Goal: Information Seeking & Learning: Learn about a topic

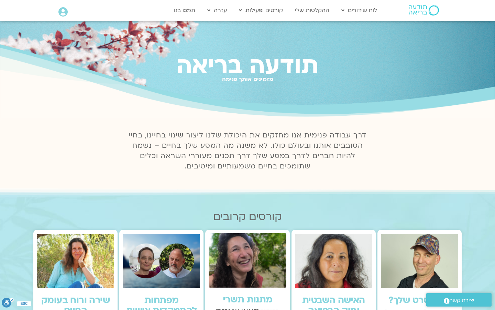
click at [60, 13] on icon at bounding box center [62, 12] width 9 height 10
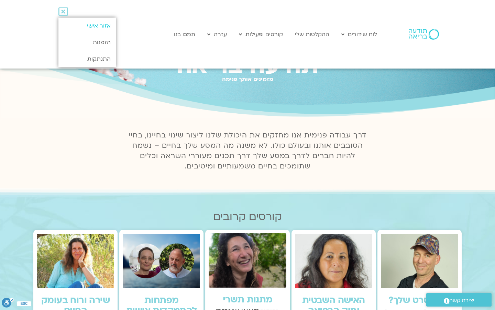
click at [83, 25] on link "אזור אישי" at bounding box center [86, 26] width 57 height 17
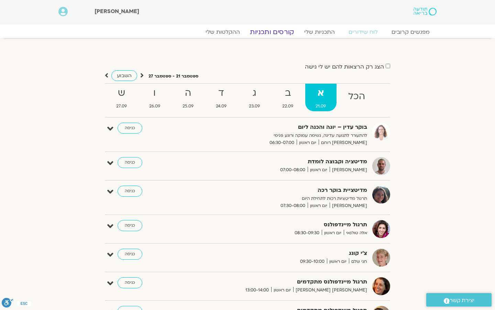
click at [270, 32] on link "קורסים ותכניות" at bounding box center [272, 32] width 61 height 8
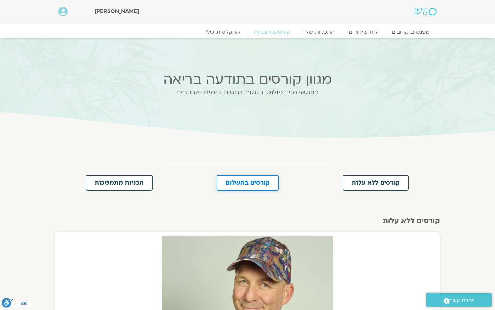
click at [263, 183] on span "קורסים בתשלום" at bounding box center [248, 183] width 44 height 6
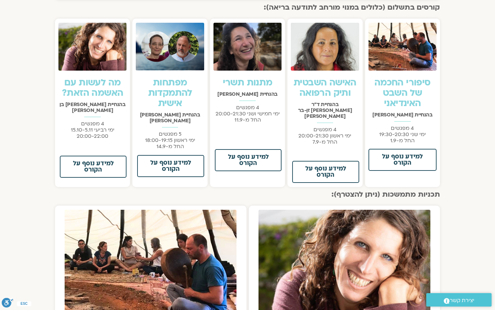
scroll to position [436, 0]
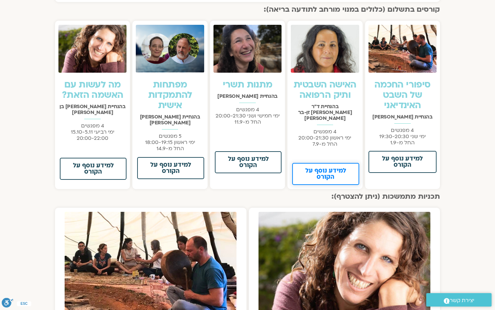
click at [338, 168] on span "למידע נוסף על הקורס" at bounding box center [325, 174] width 49 height 12
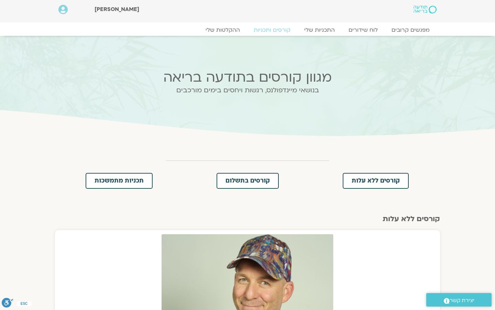
scroll to position [0, 0]
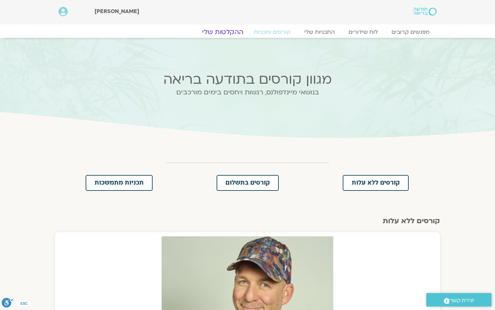
click at [231, 32] on link "ההקלטות שלי" at bounding box center [223, 32] width 58 height 8
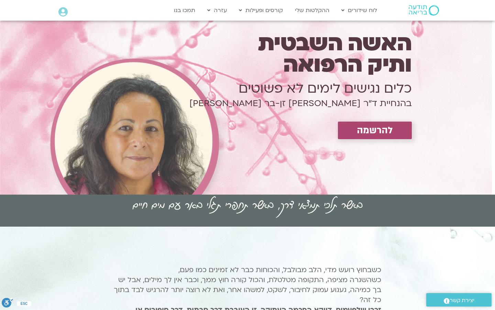
scroll to position [41, 0]
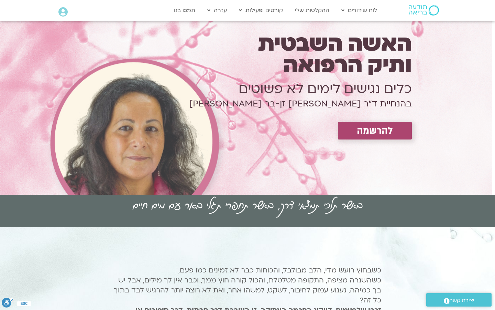
click at [380, 134] on span "להרשמה" at bounding box center [375, 130] width 36 height 11
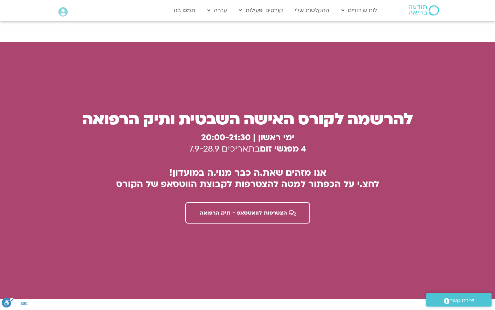
scroll to position [1848, 0]
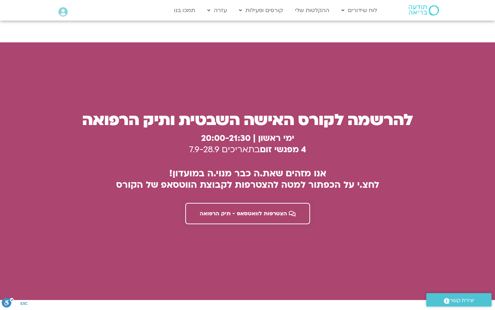
click at [254, 203] on link "הצטרפות לוואטסאפ - תיק הרפואה" at bounding box center [247, 213] width 125 height 21
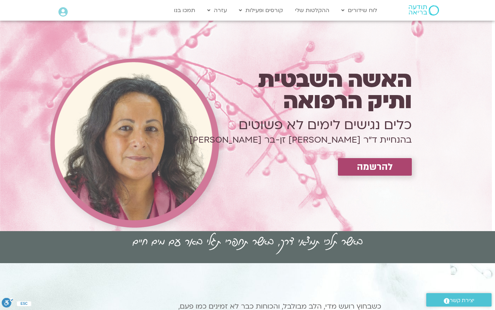
scroll to position [0, 0]
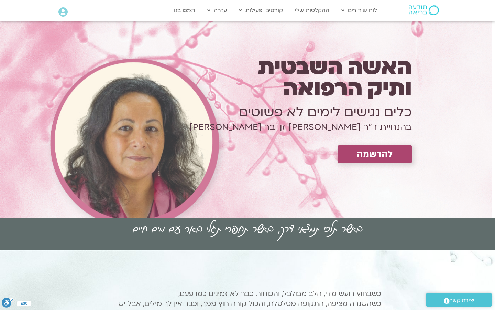
scroll to position [41, 0]
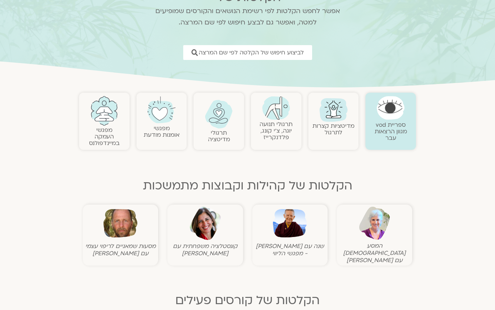
scroll to position [88, 0]
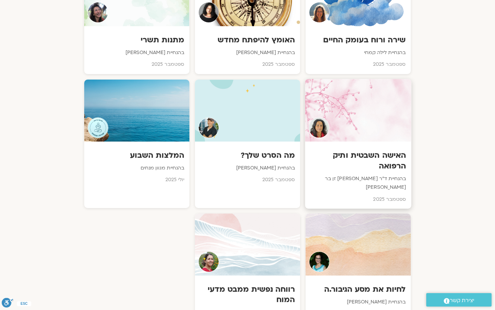
scroll to position [628, 0]
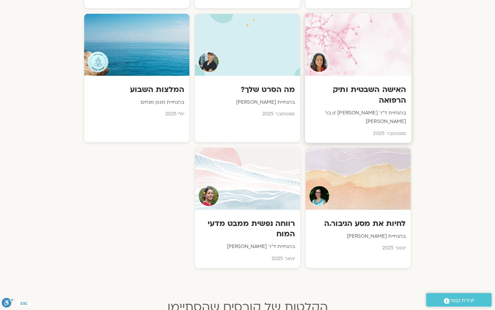
click at [383, 109] on p "בהנחיית ד״ר צילה זן בר צור" at bounding box center [359, 117] width 96 height 17
